Goal: Contribute content: Add original content to the website for others to see

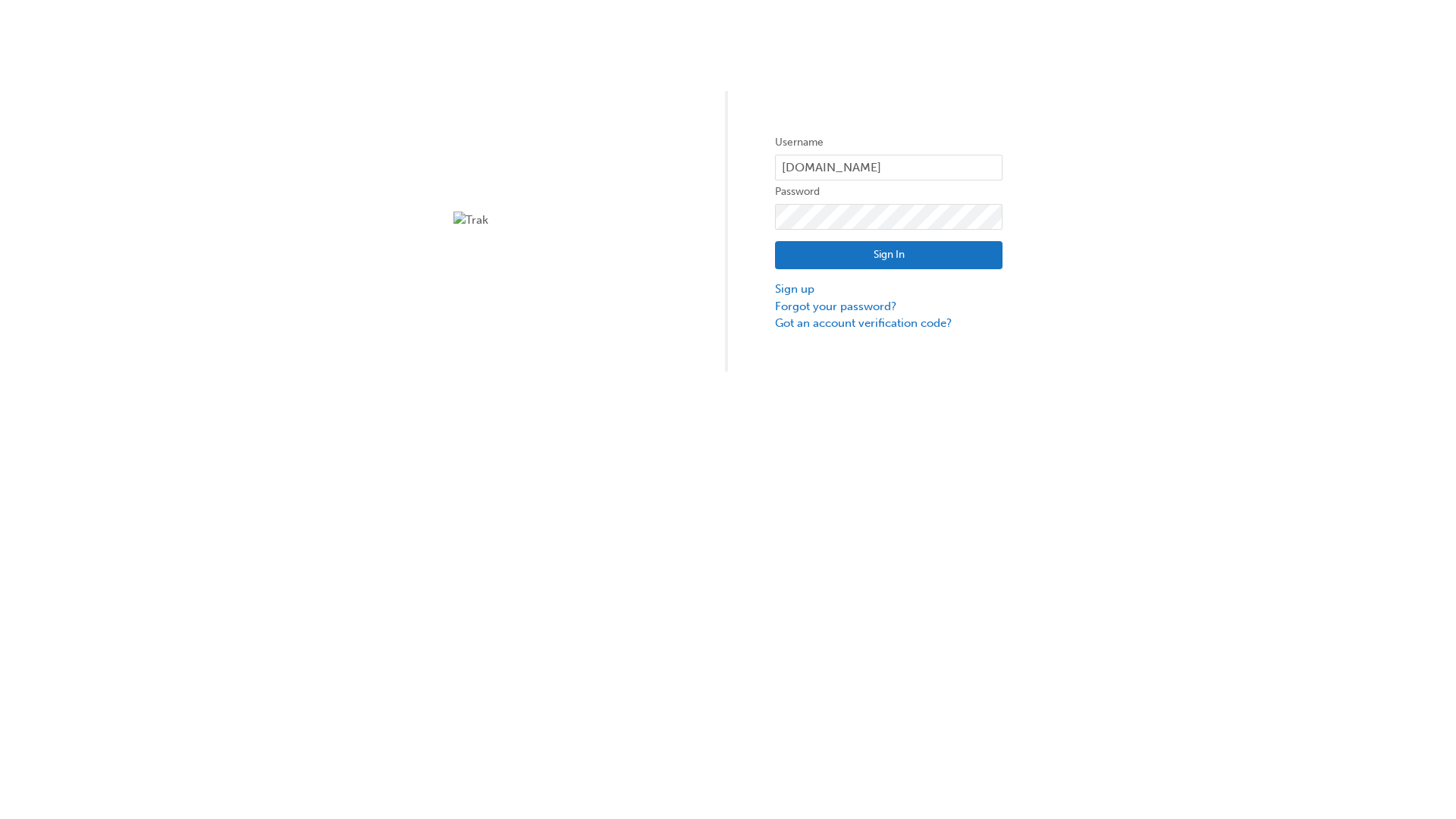
type input "test.e2e.user31"
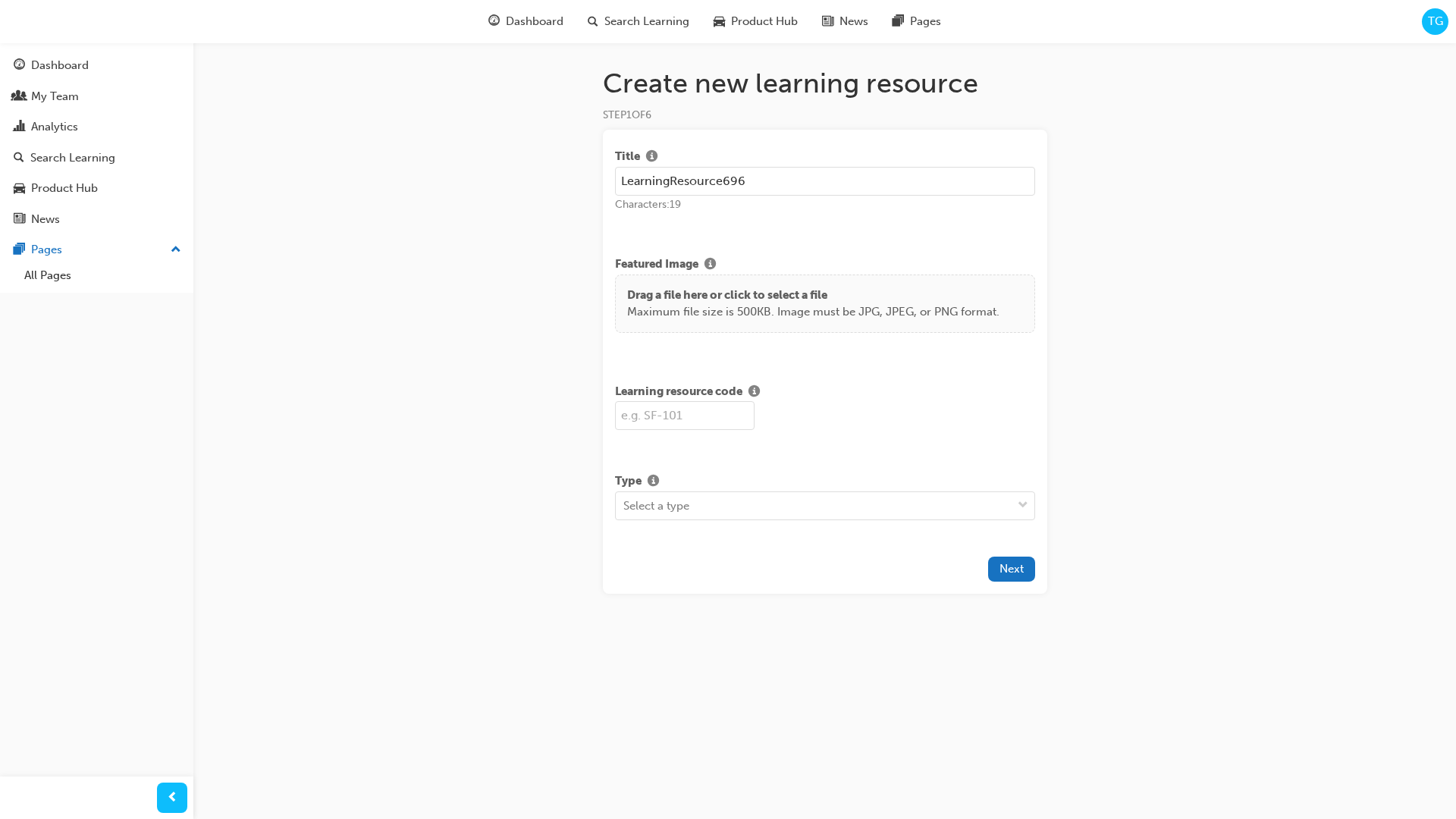
type input "LearningResource696"
type input "LR696"
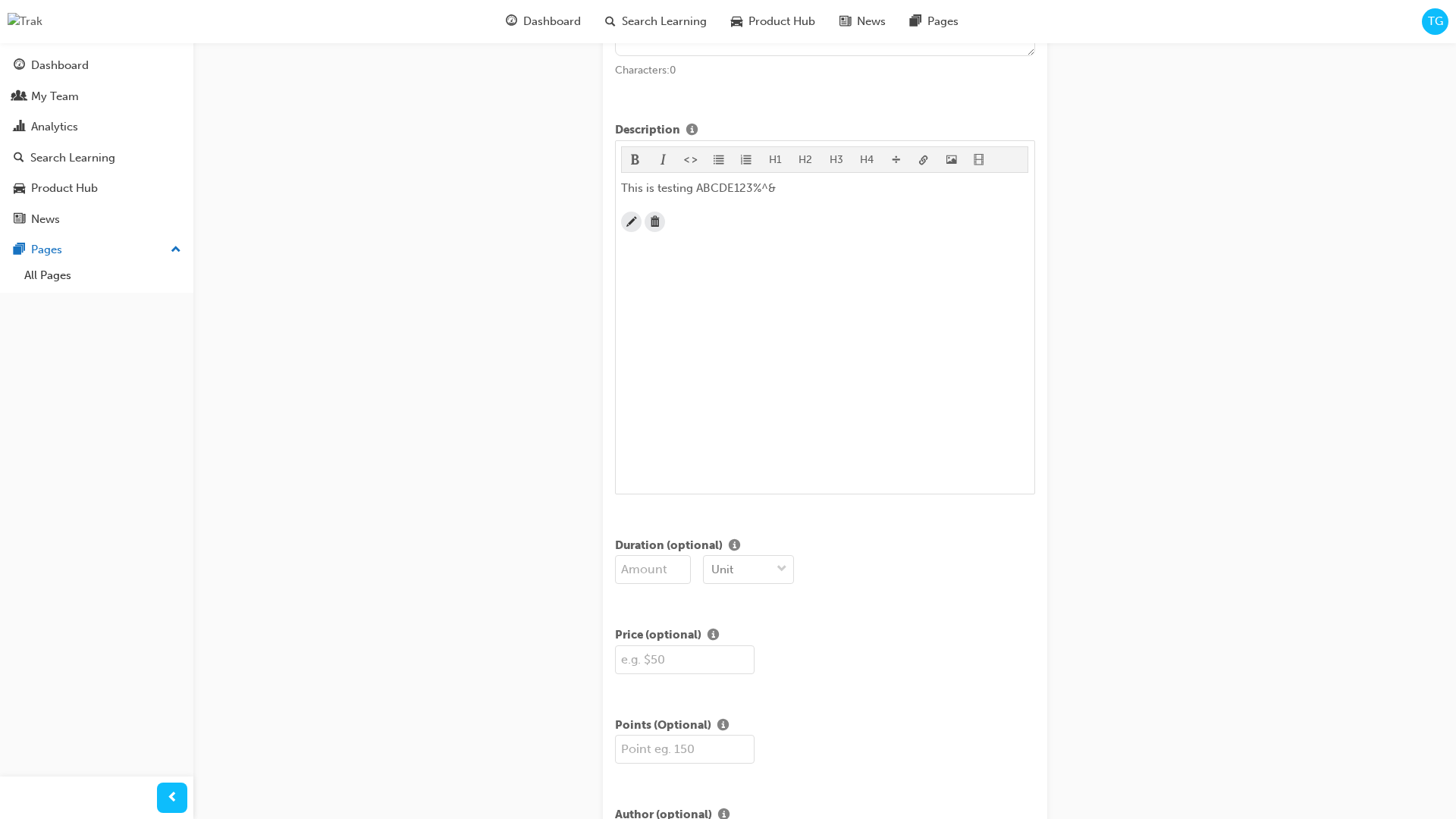
scroll to position [367, 0]
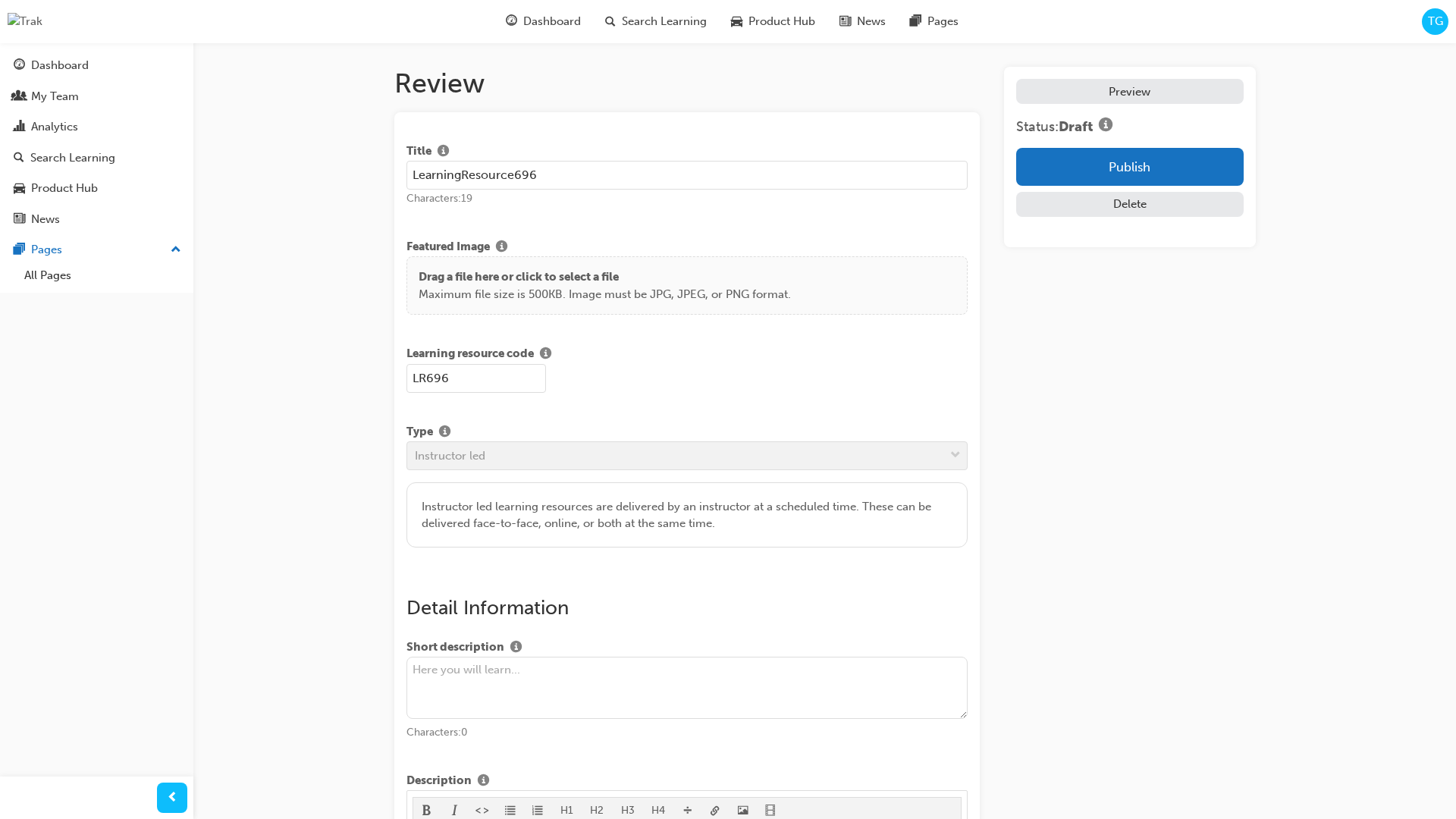
scroll to position [289, 0]
